Goal: Transaction & Acquisition: Download file/media

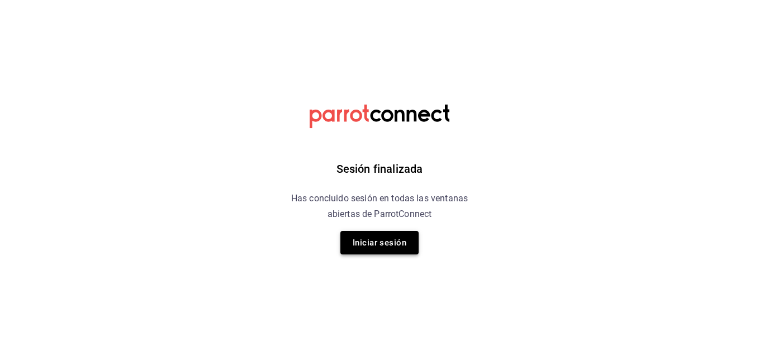
click at [377, 240] on button "Iniciar sesión" at bounding box center [379, 242] width 78 height 23
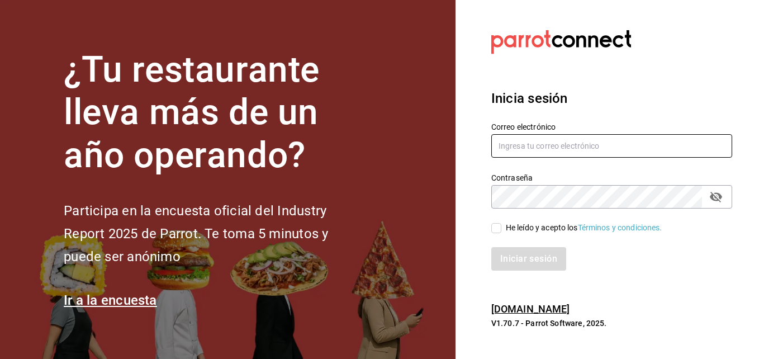
type input "puestadelsolvb@yahoo.com.mx"
click at [497, 225] on input "He leído y acepto los Términos y condiciones." at bounding box center [496, 228] width 10 height 10
checkbox input "true"
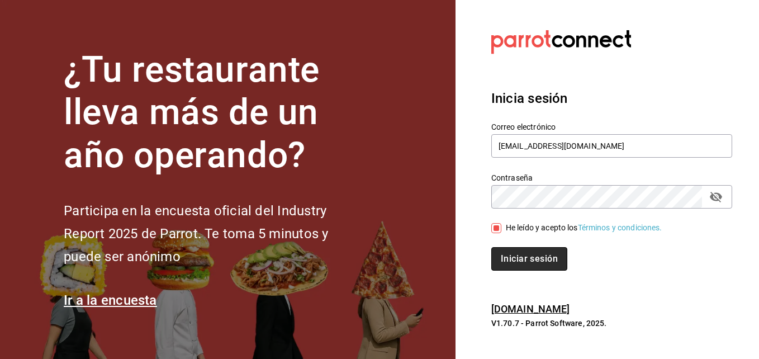
click at [528, 259] on button "Iniciar sesión" at bounding box center [529, 258] width 76 height 23
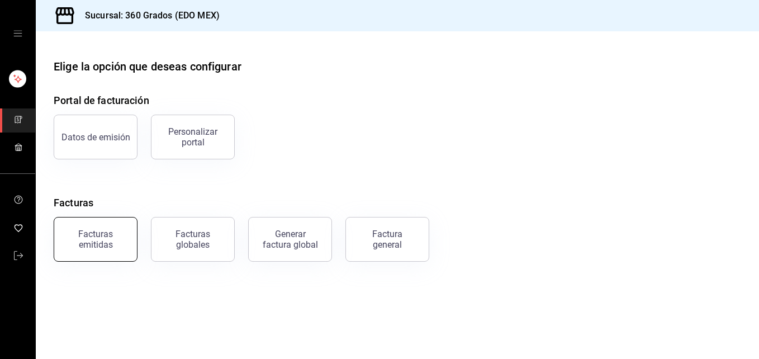
click at [109, 235] on div "Facturas emitidas" at bounding box center [95, 239] width 69 height 21
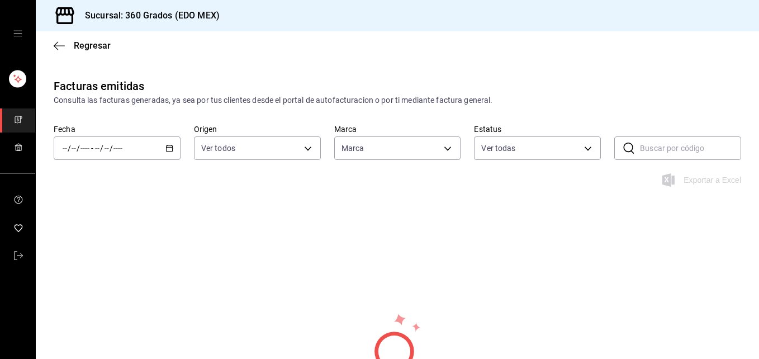
type input "64470fbb-86f5-49f0-8469-f4da33cee7c2,68e228ad-f537-4e5a-8ef6-fbda4ada7cd4"
click at [70, 148] on span "/" at bounding box center [69, 148] width 3 height 9
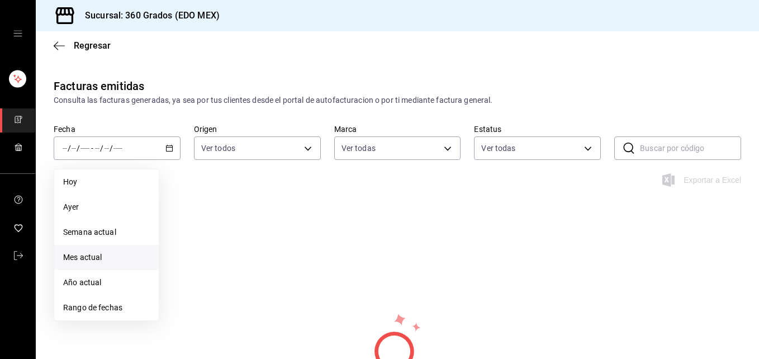
click at [96, 258] on span "Mes actual" at bounding box center [106, 258] width 87 height 12
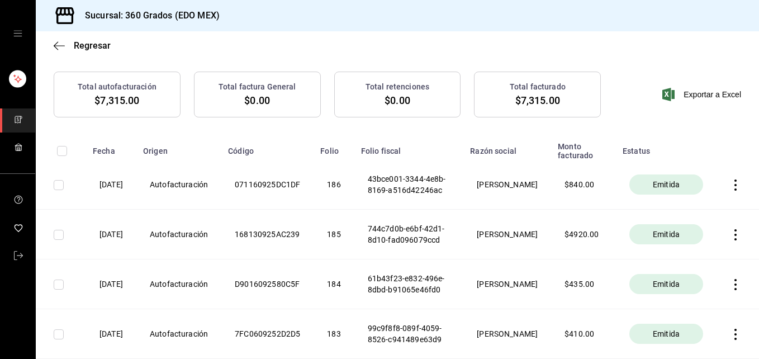
scroll to position [269, 0]
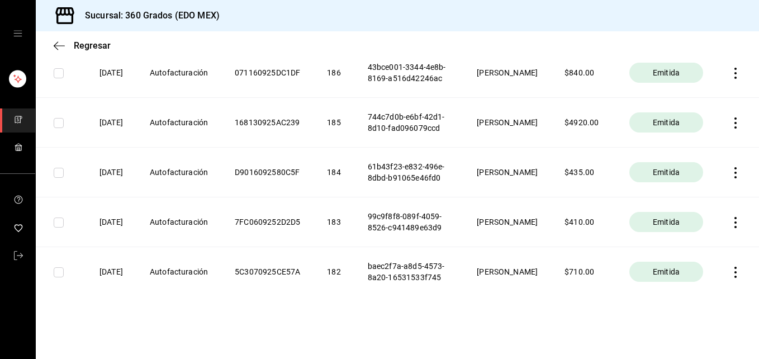
click at [730, 167] on icon "button" at bounding box center [735, 172] width 11 height 11
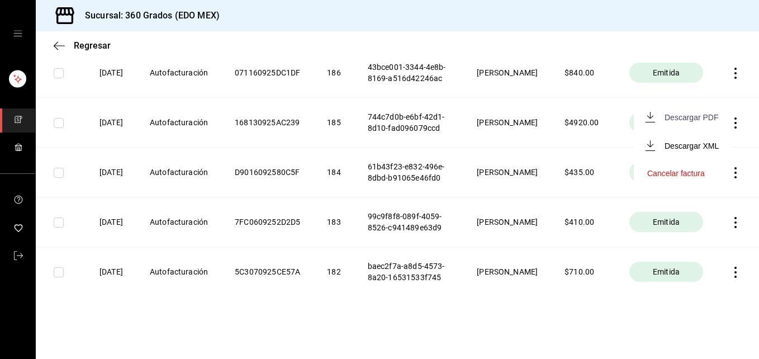
click at [690, 116] on div "Descargar PDF" at bounding box center [692, 117] width 54 height 9
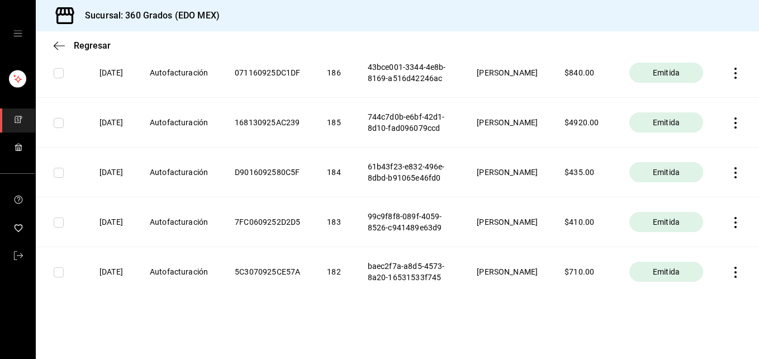
click at [730, 217] on icon "button" at bounding box center [735, 222] width 11 height 11
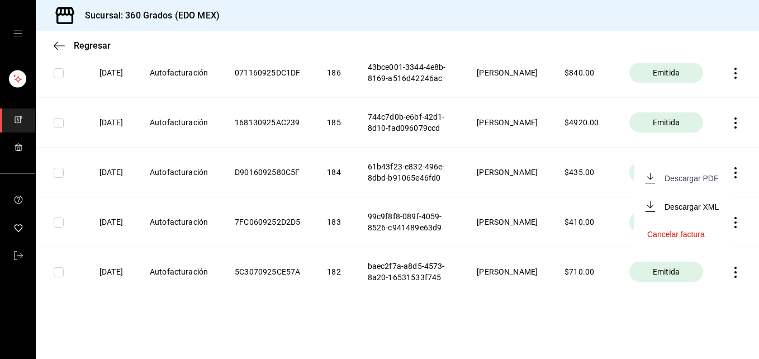
click at [670, 177] on div "Descargar PDF" at bounding box center [692, 178] width 54 height 9
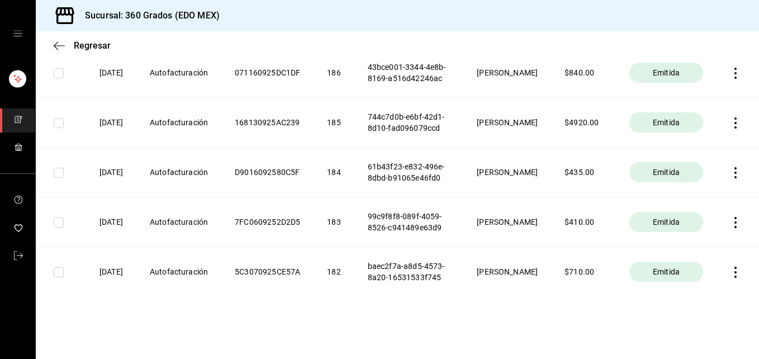
click at [730, 268] on icon "button" at bounding box center [735, 272] width 11 height 11
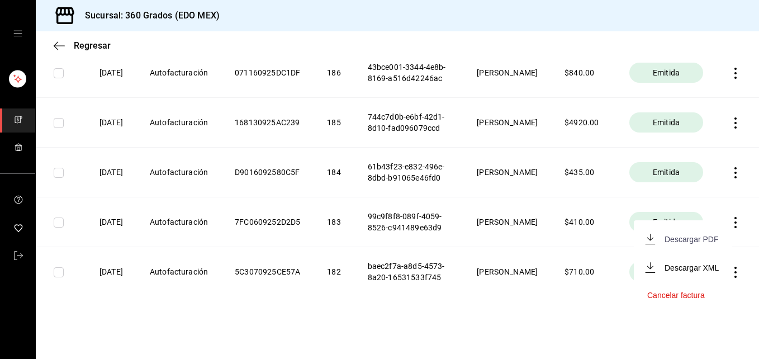
click at [683, 239] on div "Descargar PDF" at bounding box center [692, 239] width 54 height 9
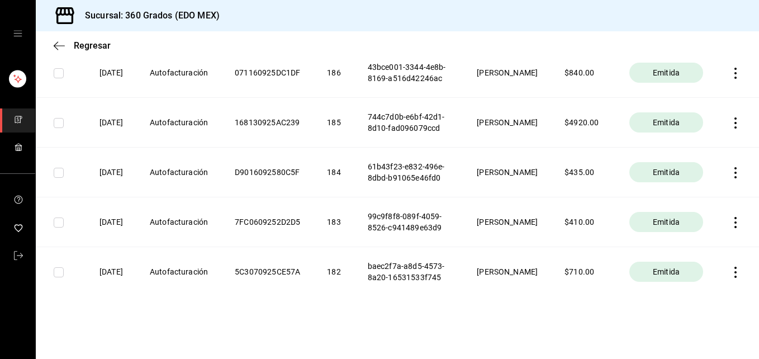
click at [92, 331] on div "Facturas emitidas Consulta las facturas generadas, ya sea por tus clientes desd…" at bounding box center [397, 102] width 723 height 477
